Goal: Task Accomplishment & Management: Complete application form

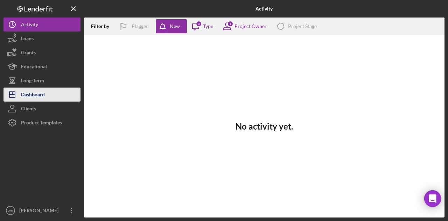
click at [52, 91] on button "Icon/Dashboard Dashboard" at bounding box center [41, 94] width 77 height 14
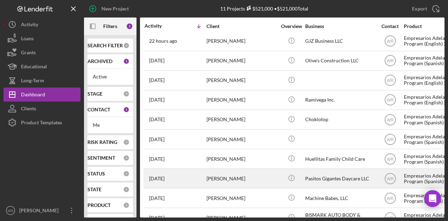
scroll to position [40, 0]
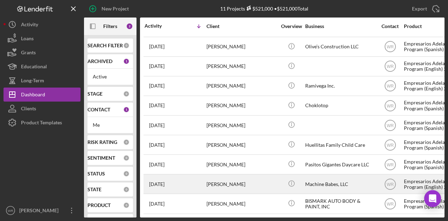
click at [238, 175] on div "[PERSON_NAME]" at bounding box center [241, 184] width 70 height 19
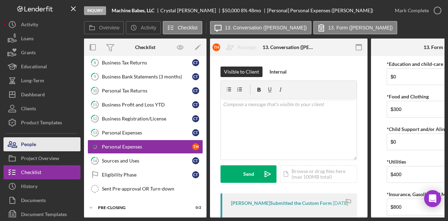
scroll to position [208, 0]
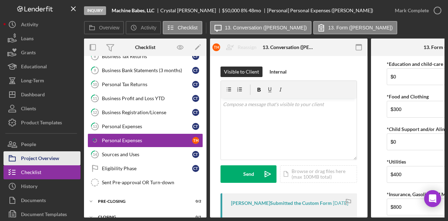
click at [50, 155] on div "Project Overview" at bounding box center [40, 159] width 38 height 16
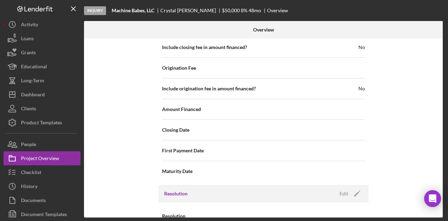
scroll to position [807, 0]
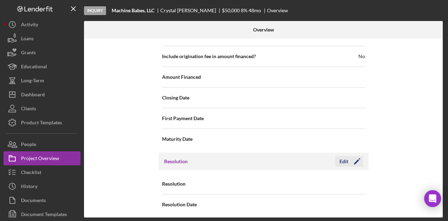
click at [355, 161] on icon "Icon/Edit" at bounding box center [356, 161] width 17 height 17
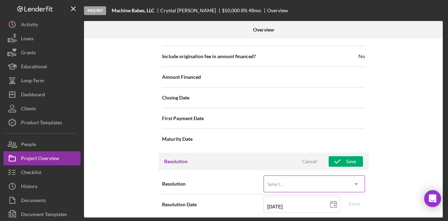
click at [333, 181] on div "Select..." at bounding box center [306, 184] width 84 height 16
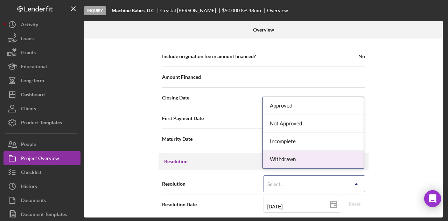
click at [320, 165] on div "Withdrawn" at bounding box center [313, 159] width 101 height 18
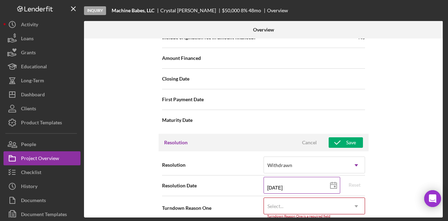
scroll to position [851, 0]
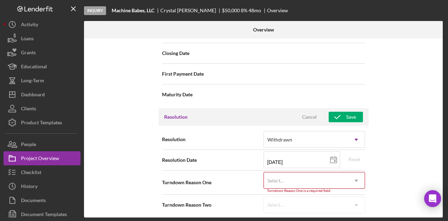
click at [309, 179] on div "Select..." at bounding box center [306, 181] width 84 height 16
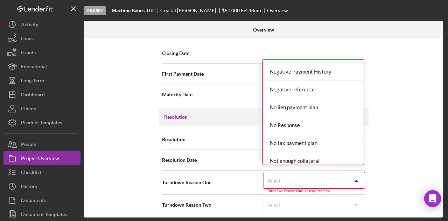
scroll to position [455, 0]
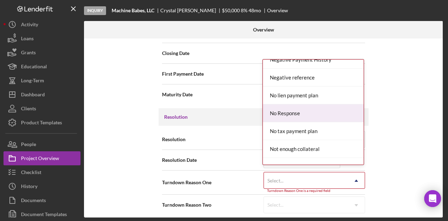
click at [308, 108] on div "No Response" at bounding box center [313, 113] width 101 height 18
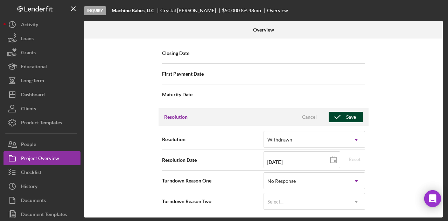
scroll to position [848, 0]
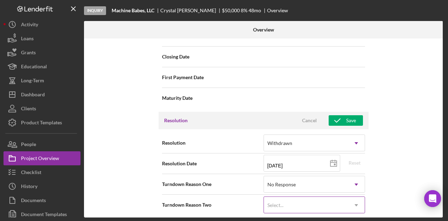
click at [346, 205] on div "Select..." at bounding box center [306, 205] width 84 height 16
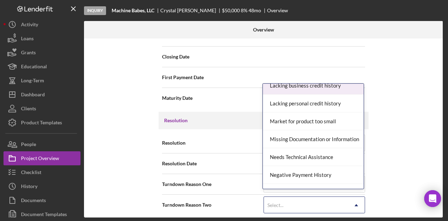
scroll to position [385, 0]
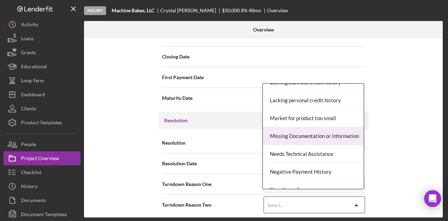
click at [299, 132] on div "Missing Documentation or Information" at bounding box center [313, 136] width 101 height 18
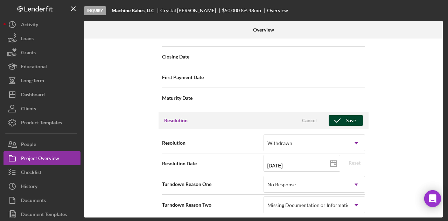
click at [341, 119] on icon "button" at bounding box center [337, 120] width 17 height 17
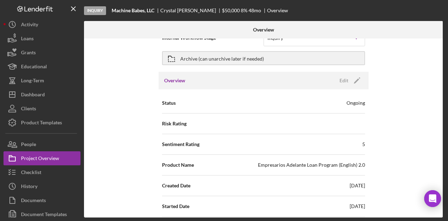
scroll to position [0, 0]
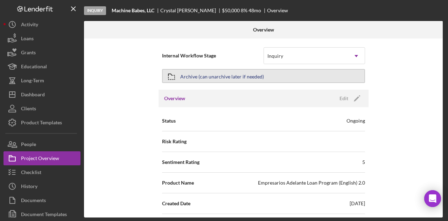
click at [216, 76] on div "Archive (can unarchive later if needed)" at bounding box center [222, 76] width 84 height 13
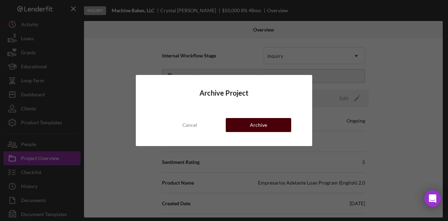
click at [254, 119] on div "Archive" at bounding box center [258, 125] width 17 height 14
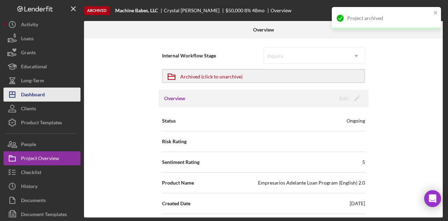
click at [37, 92] on div "Dashboard" at bounding box center [33, 95] width 24 height 16
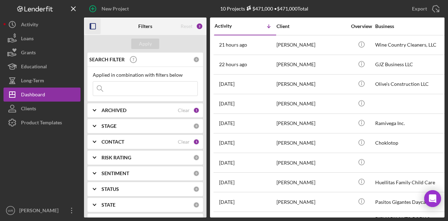
click at [93, 26] on icon "button" at bounding box center [93, 27] width 16 height 16
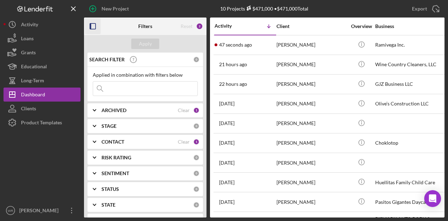
click at [98, 28] on icon "button" at bounding box center [93, 27] width 16 height 16
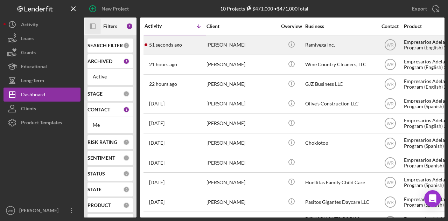
click at [213, 51] on div "[PERSON_NAME]" at bounding box center [241, 45] width 70 height 19
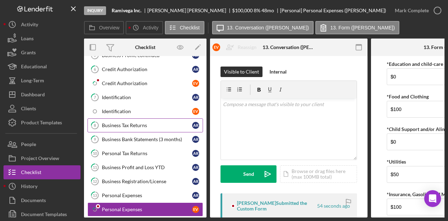
scroll to position [138, 0]
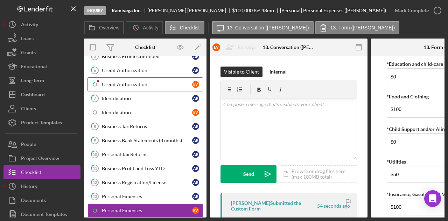
click at [138, 82] on div "Credit Authorization" at bounding box center [147, 85] width 90 height 6
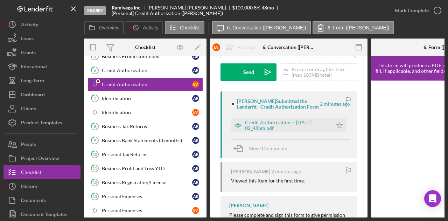
scroll to position [105, 0]
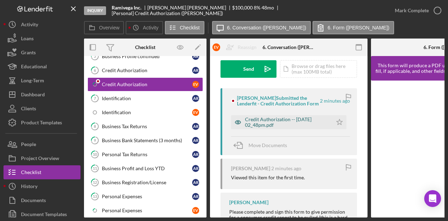
click at [280, 128] on div "Credit Authorization -- 2025-10-01 02_48pm.pdf" at bounding box center [287, 122] width 84 height 11
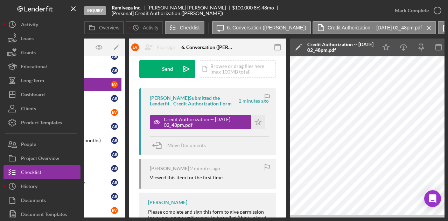
scroll to position [0, 0]
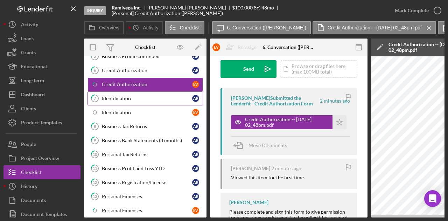
click at [137, 96] on div "Identification" at bounding box center [147, 99] width 90 height 6
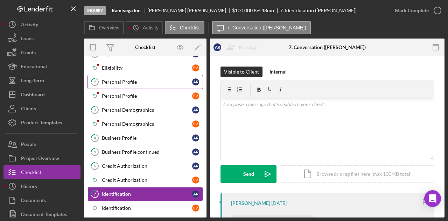
scroll to position [3, 0]
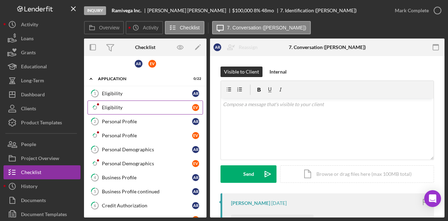
click at [127, 106] on div "Eligibility" at bounding box center [147, 108] width 90 height 6
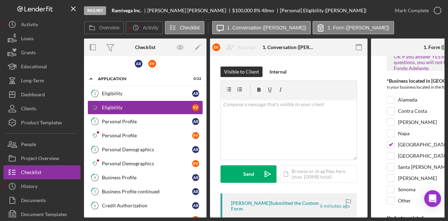
scroll to position [175, 0]
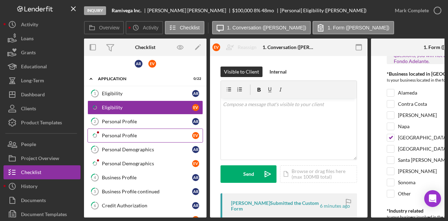
click at [138, 133] on div "Personal Profile" at bounding box center [147, 136] width 90 height 6
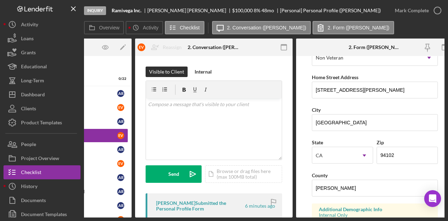
scroll to position [131, 0]
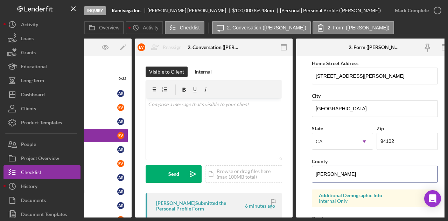
drag, startPoint x: 363, startPoint y: 174, endPoint x: 302, endPoint y: 175, distance: 61.6
click at [302, 175] on form "First Name Elizabeth Middle Name Last Name Vega Esquivel Job Title Date of Birt…" at bounding box center [374, 136] width 157 height 161
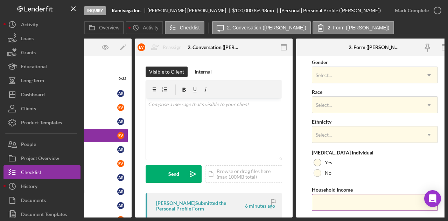
scroll to position [306, 0]
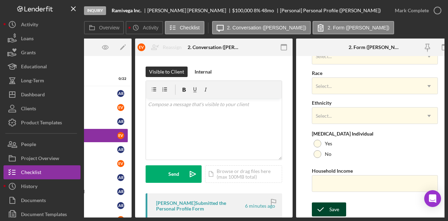
type input "San francisco"
click at [330, 210] on div "Save" at bounding box center [334, 209] width 10 height 14
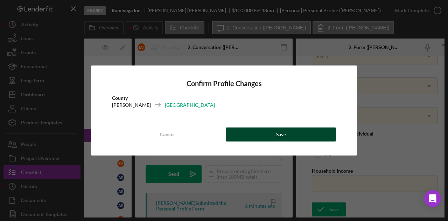
click at [298, 136] on button "Save" at bounding box center [281, 134] width 110 height 14
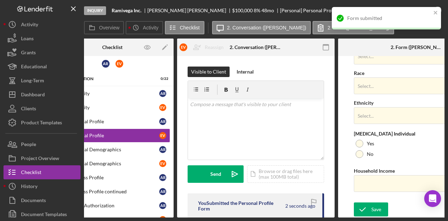
scroll to position [0, 0]
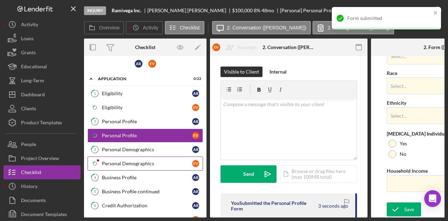
click at [136, 161] on div "Personal Demographics" at bounding box center [147, 164] width 90 height 6
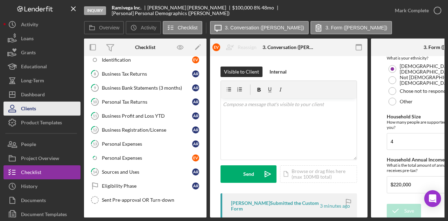
scroll to position [180, 0]
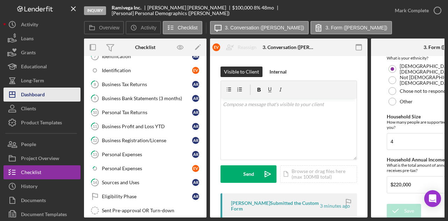
click at [31, 94] on div "Dashboard" at bounding box center [33, 95] width 24 height 16
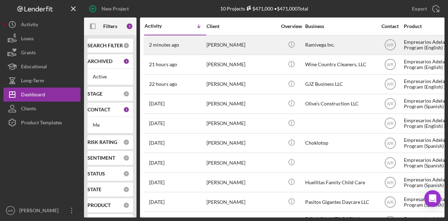
click at [200, 46] on div "2 minutes ago Arnulfo Ramirez Chavez" at bounding box center [175, 45] width 61 height 19
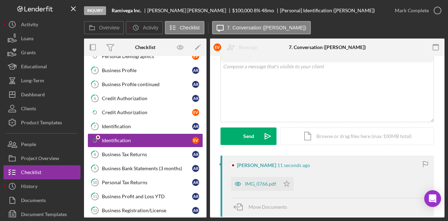
scroll to position [105, 0]
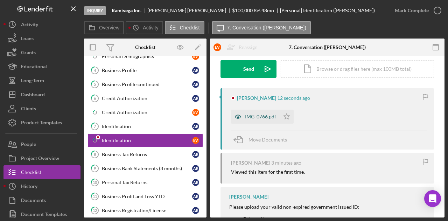
click at [267, 115] on div "IMG_0766.pdf" at bounding box center [260, 117] width 31 height 6
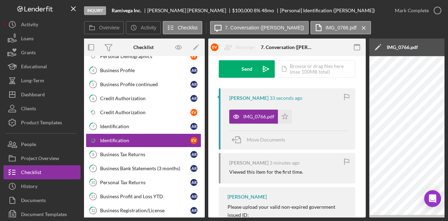
scroll to position [0, 0]
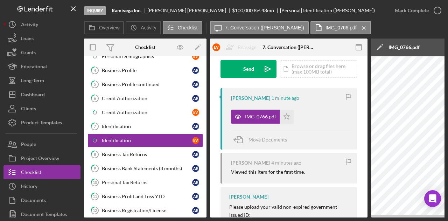
drag, startPoint x: 341, startPoint y: 215, endPoint x: 368, endPoint y: 215, distance: 26.9
click at [7, 139] on div "Inquiry Ramivega Inc. Arnulfo Ramirez Chavez $100,000 $100,000 8 % 48 mo [Perso…" at bounding box center [223, 108] width 441 height 217
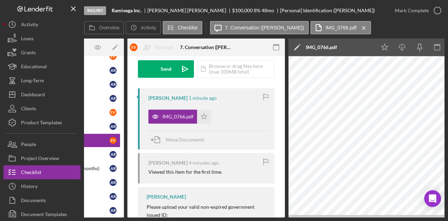
scroll to position [0, 87]
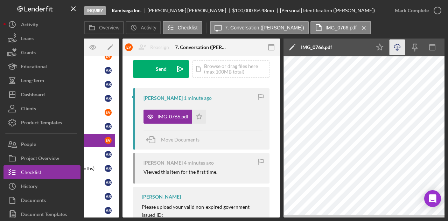
click at [398, 51] on icon "Icon/Download" at bounding box center [397, 48] width 16 height 16
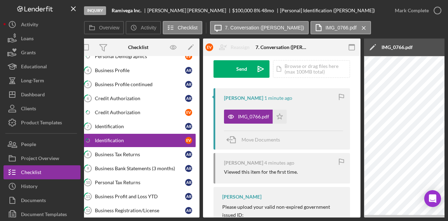
scroll to position [0, 6]
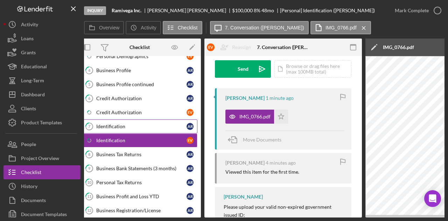
click at [132, 124] on div "Identification" at bounding box center [141, 127] width 90 height 6
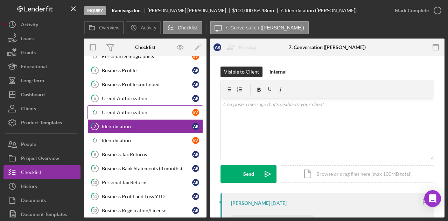
click at [136, 110] on div "Credit Authorization" at bounding box center [147, 113] width 90 height 6
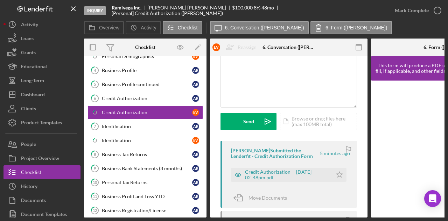
scroll to position [105, 0]
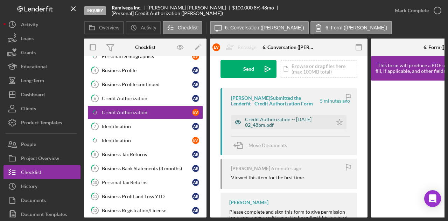
click at [261, 117] on div "Credit Authorization -- 2025-10-01 02_48pm.pdf" at bounding box center [287, 122] width 84 height 11
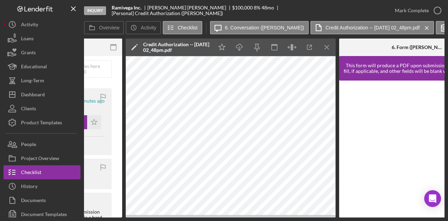
scroll to position [0, 247]
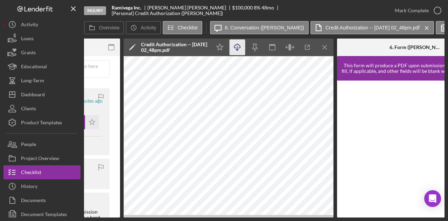
click at [239, 47] on icon "Icon/Download" at bounding box center [238, 48] width 16 height 16
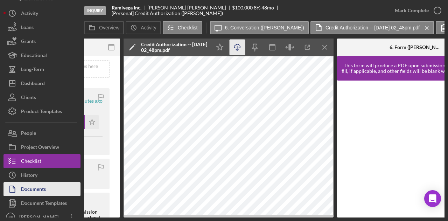
scroll to position [17, 0]
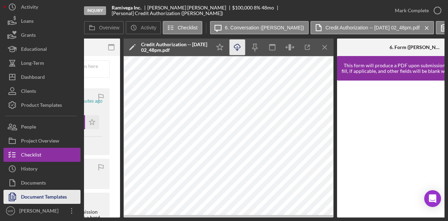
click at [43, 197] on div "Document Templates" at bounding box center [44, 198] width 46 height 16
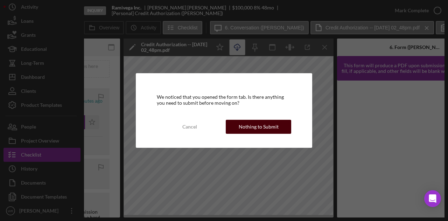
click at [259, 120] on div "Nothing to Submit" at bounding box center [259, 127] width 40 height 14
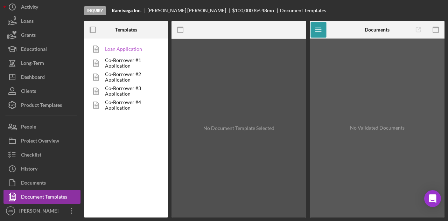
click at [121, 48] on link "Loan Application" at bounding box center [123, 49] width 73 height 14
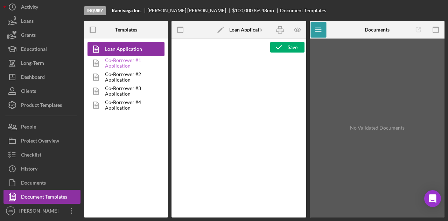
type textarea "<h1 style="text-align: center;">Loan Application<br><br></h1> <h3>Core Fields</…"
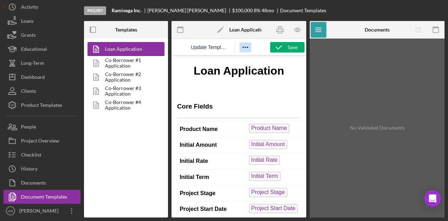
click at [244, 46] on icon "Reveal or hide additional toolbar items" at bounding box center [245, 47] width 8 height 8
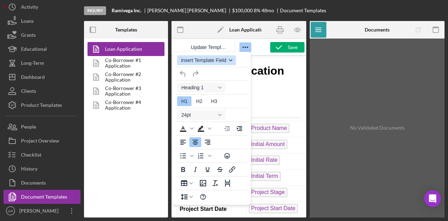
click at [226, 61] on span "Insert Template Field" at bounding box center [203, 60] width 45 height 6
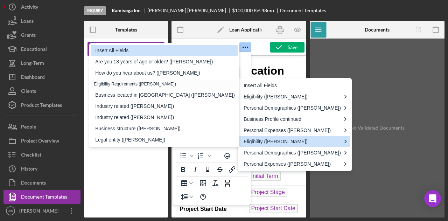
click at [134, 51] on div "Insert All Fields" at bounding box center [165, 50] width 140 height 8
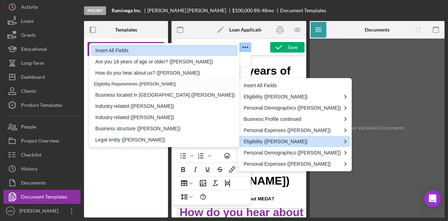
scroll to position [739, 0]
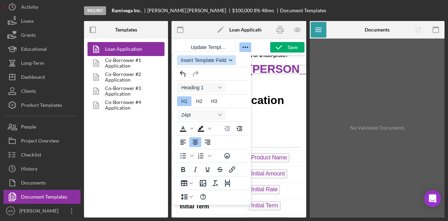
click at [231, 60] on icon "button" at bounding box center [230, 60] width 3 height 2
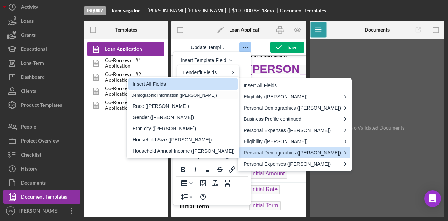
click at [167, 82] on div "Insert All Fields" at bounding box center [184, 84] width 102 height 8
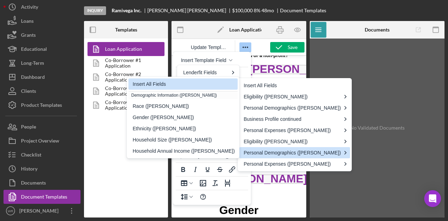
scroll to position [1240, 0]
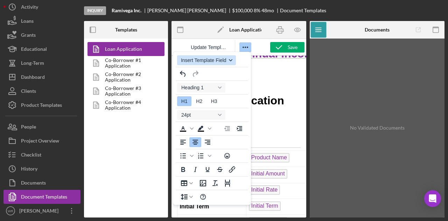
click at [230, 59] on icon "button" at bounding box center [230, 59] width 3 height 3
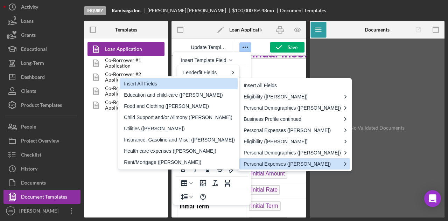
click at [138, 83] on div "Insert All Fields" at bounding box center [179, 83] width 111 height 8
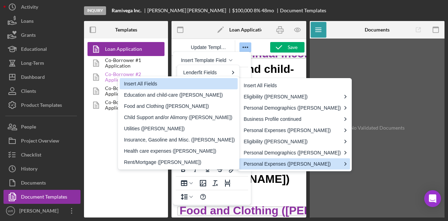
scroll to position [1867, 0]
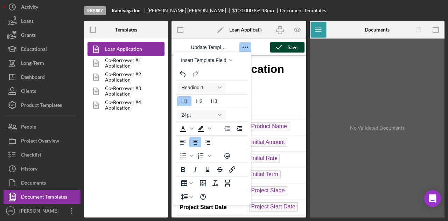
click at [285, 49] on icon "button" at bounding box center [278, 46] width 17 height 17
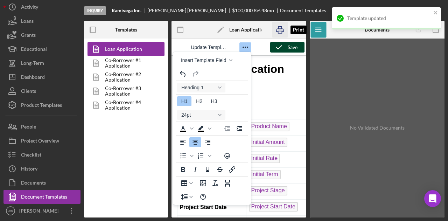
click at [282, 29] on icon "button" at bounding box center [280, 30] width 16 height 16
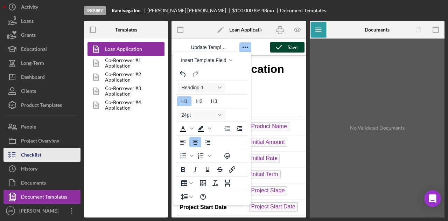
click at [55, 156] on button "Checklist" at bounding box center [41, 155] width 77 height 14
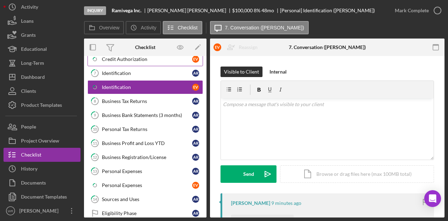
scroll to position [213, 0]
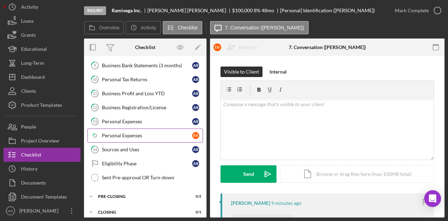
click at [138, 133] on div "Personal Expenses" at bounding box center [147, 136] width 90 height 6
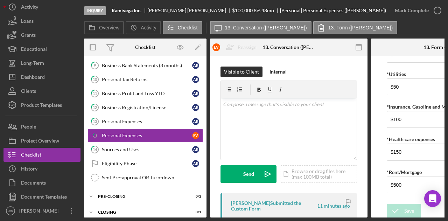
scroll to position [89, 0]
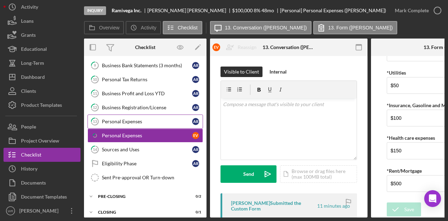
click at [143, 119] on div "Personal Expenses" at bounding box center [147, 122] width 90 height 6
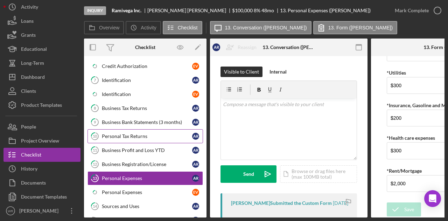
scroll to position [143, 0]
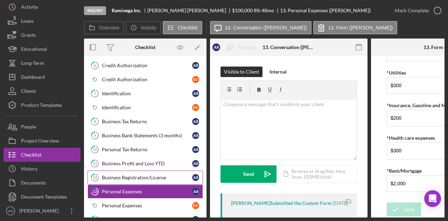
click at [128, 175] on div "Business Registration/License" at bounding box center [147, 178] width 90 height 6
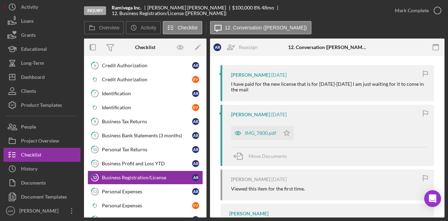
scroll to position [140, 0]
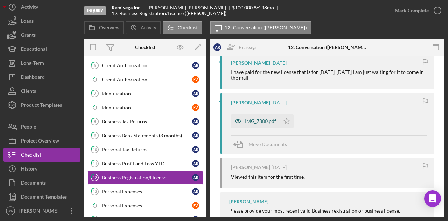
click at [243, 119] on icon "button" at bounding box center [238, 121] width 14 height 14
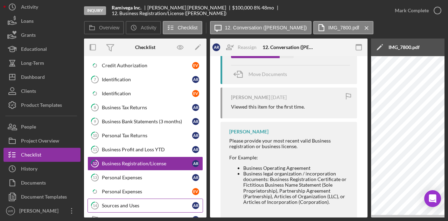
scroll to position [108, 0]
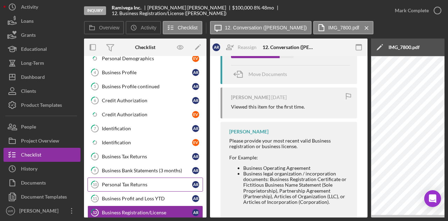
click at [128, 182] on div "Personal Tax Returns" at bounding box center [147, 185] width 90 height 6
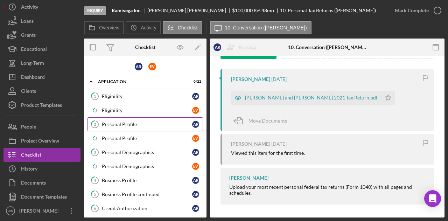
click at [129, 120] on link "2 Personal Profile A R" at bounding box center [144, 124] width 115 height 14
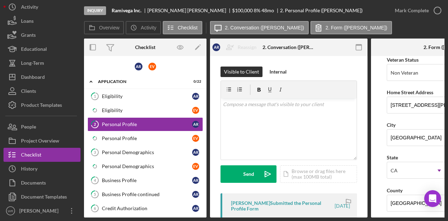
scroll to position [105, 0]
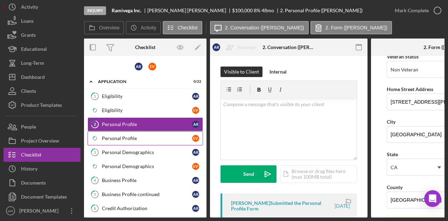
click at [148, 135] on div "Personal Profile" at bounding box center [147, 138] width 90 height 6
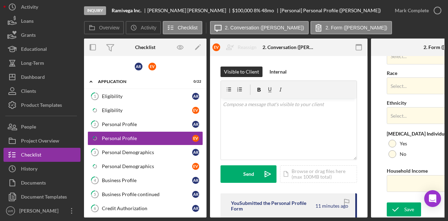
scroll to position [140, 0]
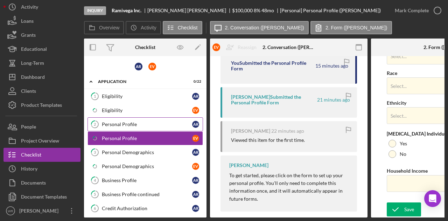
click at [160, 118] on link "2 Personal Profile A R" at bounding box center [144, 124] width 115 height 14
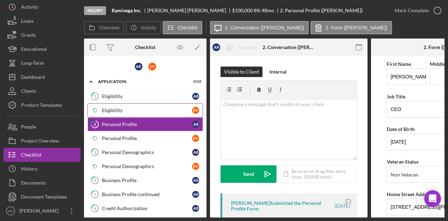
click at [170, 107] on div "Eligibility" at bounding box center [147, 110] width 90 height 6
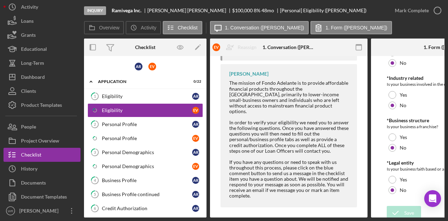
scroll to position [353, 0]
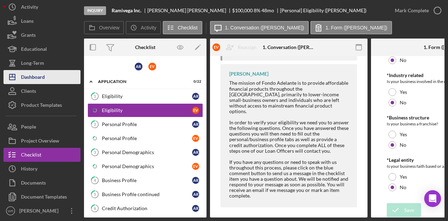
click at [53, 77] on button "Icon/Dashboard Dashboard" at bounding box center [41, 77] width 77 height 14
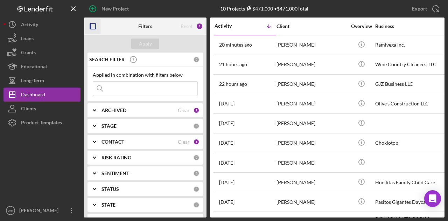
click at [94, 28] on icon "button" at bounding box center [93, 27] width 16 height 16
